Goal: Transaction & Acquisition: Book appointment/travel/reservation

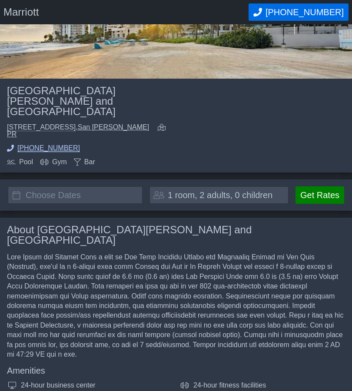
scroll to position [183, 0]
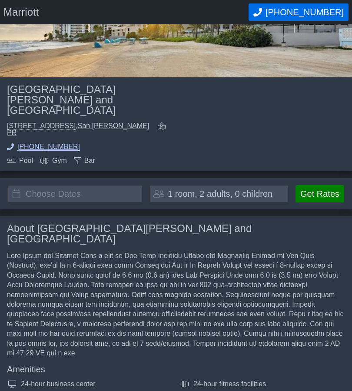
click at [27, 185] on input "text" at bounding box center [75, 193] width 135 height 17
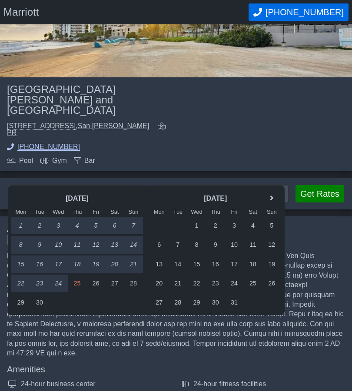
click at [272, 196] on link "next month" at bounding box center [271, 198] width 13 height 13
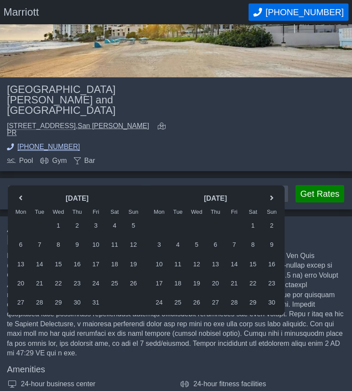
click at [271, 195] on link "next month" at bounding box center [271, 198] width 13 height 13
click at [270, 194] on link "next month" at bounding box center [271, 198] width 13 height 13
click at [271, 193] on link "next month" at bounding box center [271, 198] width 13 height 13
click at [197, 242] on div "4" at bounding box center [196, 244] width 19 height 17
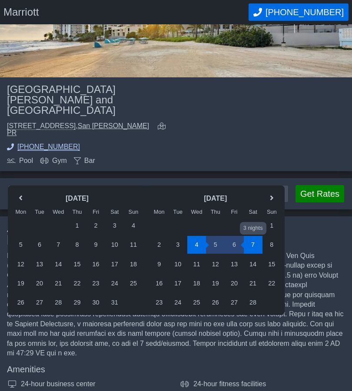
click at [251, 242] on div "7" at bounding box center [253, 244] width 19 height 17
type input "[DATE] - [DATE]"
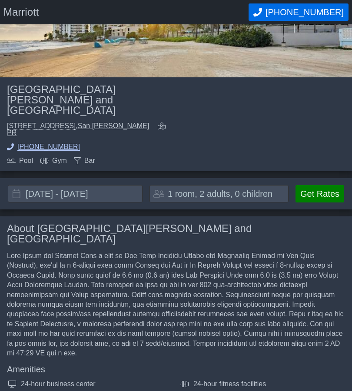
click at [266, 189] on div "1 room, 2 adults, 0 children" at bounding box center [220, 193] width 105 height 9
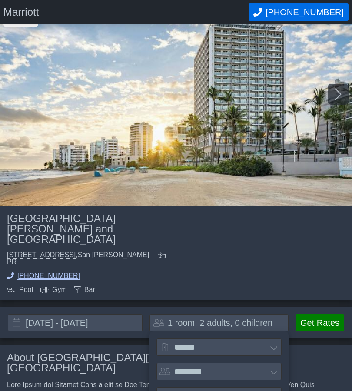
scroll to position [36, 0]
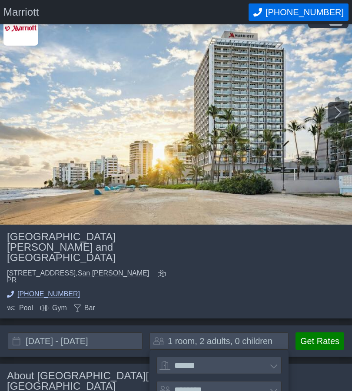
click at [272, 357] on select "****** ******* ******* ******* ******* ******* ******* ******* ********" at bounding box center [218, 365] width 125 height 17
select select "*"
click at [269, 381] on select "******* ******** ******** ********" at bounding box center [218, 389] width 125 height 17
select select "*"
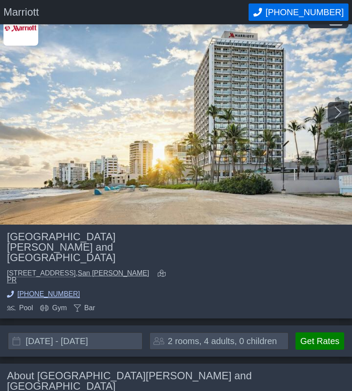
click at [325, 332] on button "Get Rates" at bounding box center [320, 340] width 49 height 17
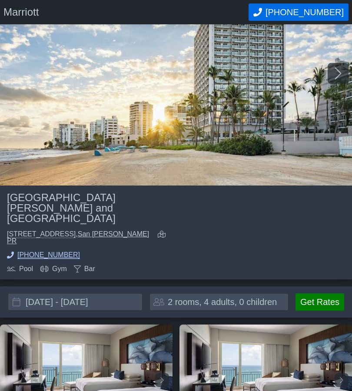
scroll to position [0, 0]
